Goal: Information Seeking & Learning: Learn about a topic

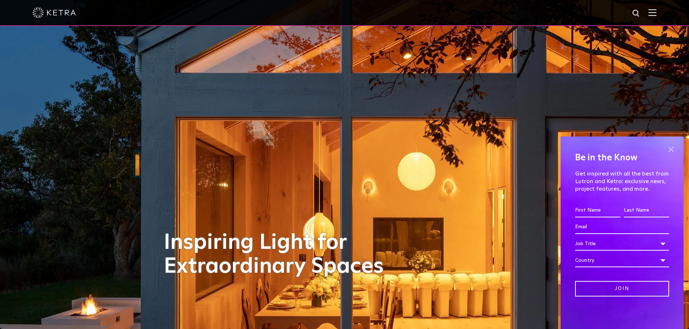
click at [674, 149] on span at bounding box center [670, 149] width 11 height 11
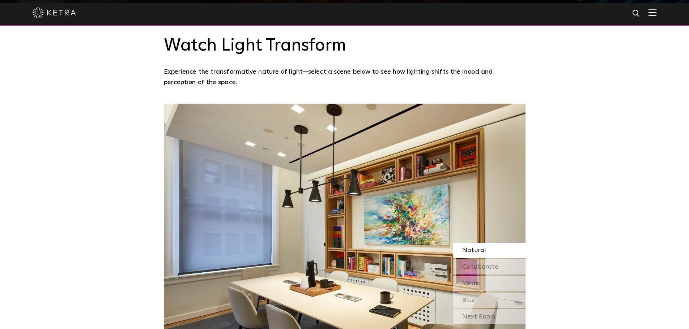
scroll to position [614, 0]
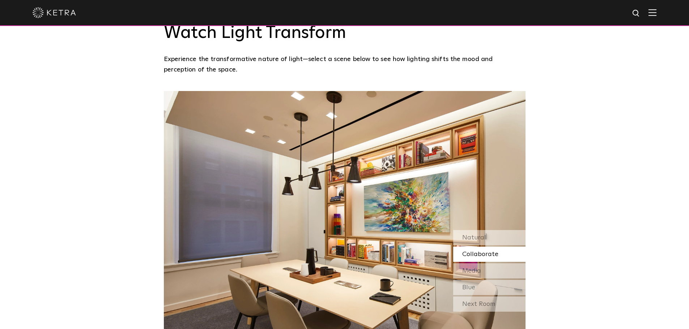
click at [470, 247] on div "Collaborate" at bounding box center [489, 254] width 72 height 15
click at [510, 230] on div "Natural" at bounding box center [489, 237] width 72 height 15
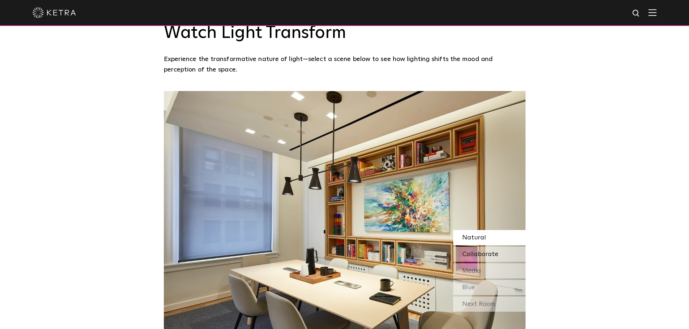
click at [502, 247] on div "Collaborate" at bounding box center [489, 254] width 72 height 15
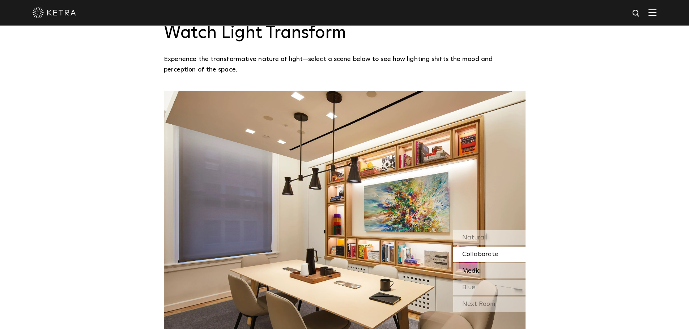
click at [493, 264] on div "Media" at bounding box center [489, 271] width 72 height 15
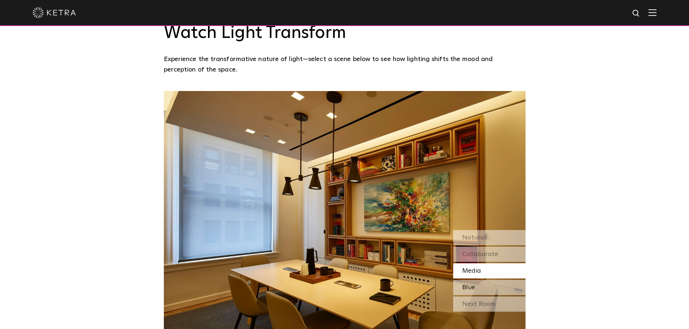
click at [492, 280] on div "Blue" at bounding box center [489, 287] width 72 height 15
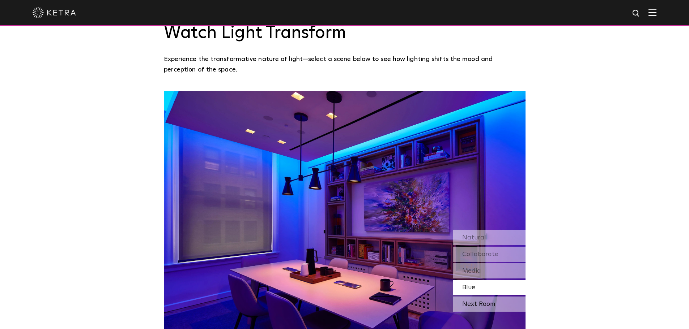
click at [489, 297] on div "Next Room" at bounding box center [489, 304] width 72 height 15
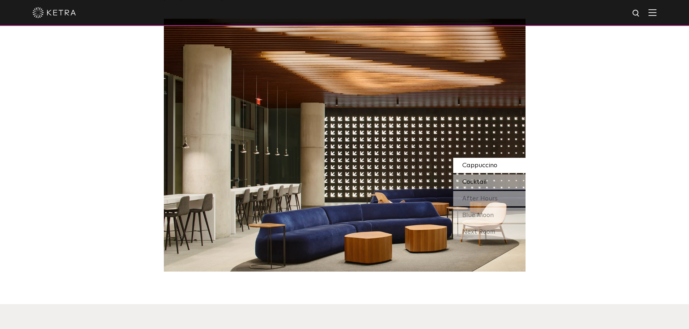
scroll to position [651, 0]
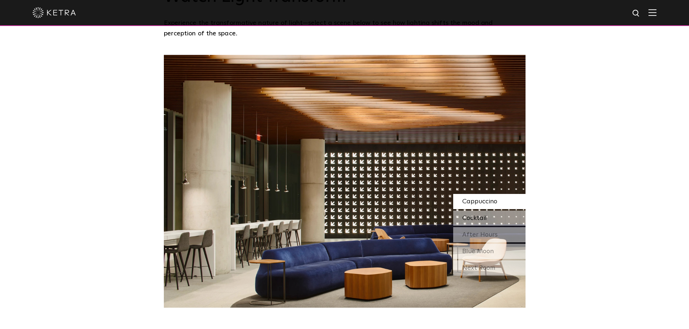
click at [496, 211] on div "Cocktail" at bounding box center [489, 218] width 72 height 15
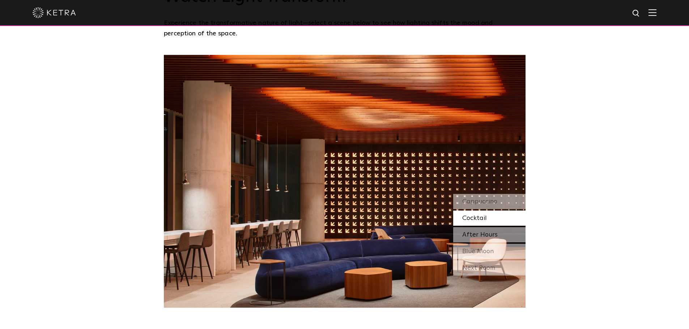
click at [492, 227] on div "After Hours" at bounding box center [489, 234] width 72 height 15
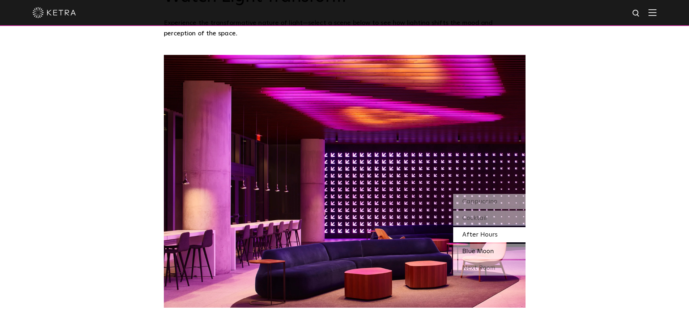
click at [486, 248] on span "Blue Moon" at bounding box center [477, 251] width 31 height 7
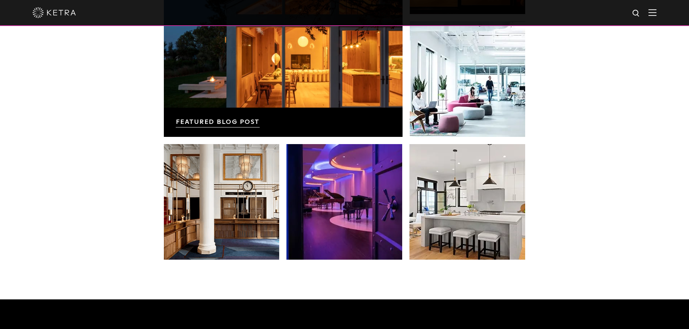
scroll to position [1301, 0]
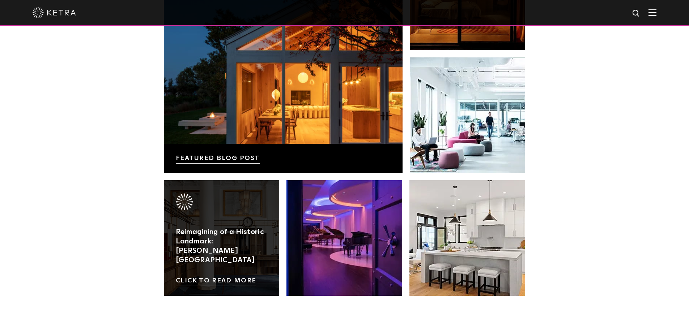
click at [231, 197] on link at bounding box center [222, 238] width 116 height 116
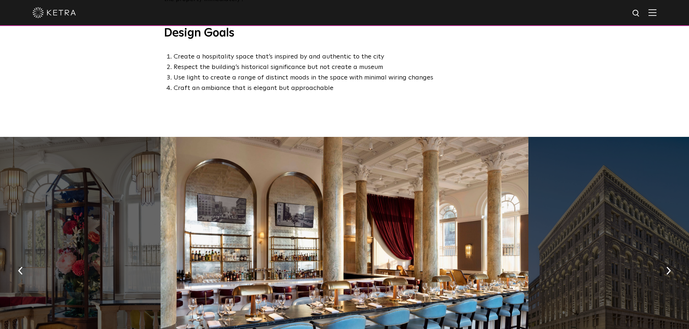
scroll to position [542, 0]
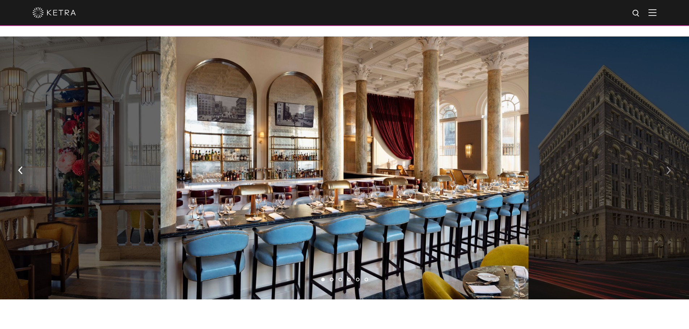
click at [665, 157] on button "button" at bounding box center [668, 169] width 16 height 25
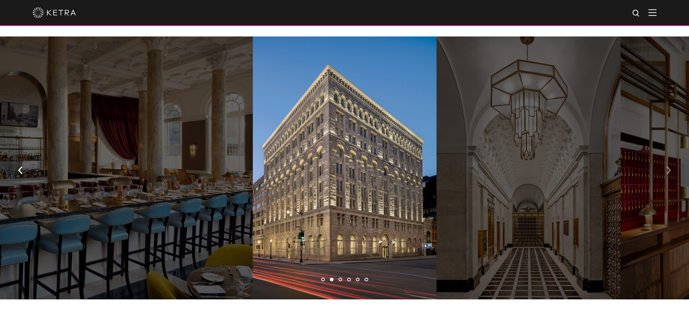
click at [665, 157] on button "button" at bounding box center [668, 169] width 16 height 25
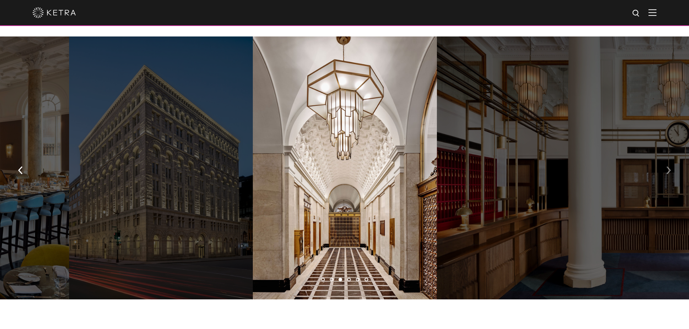
click at [665, 157] on button "button" at bounding box center [668, 169] width 16 height 25
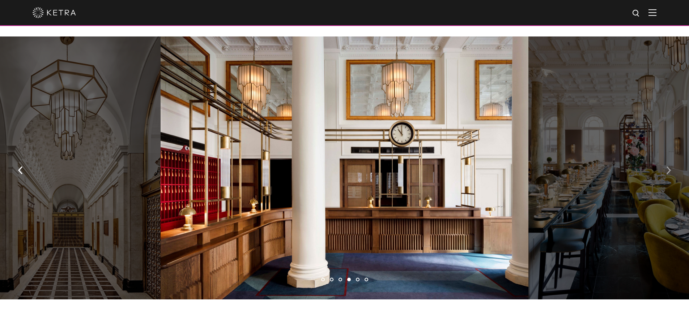
click at [665, 157] on button "button" at bounding box center [668, 169] width 16 height 25
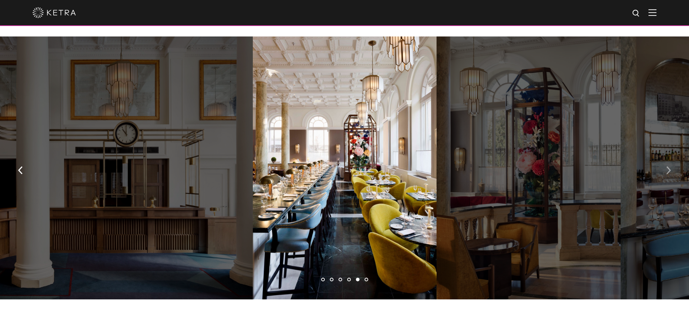
click at [665, 157] on button "button" at bounding box center [668, 169] width 16 height 25
